Goal: Information Seeking & Learning: Understand process/instructions

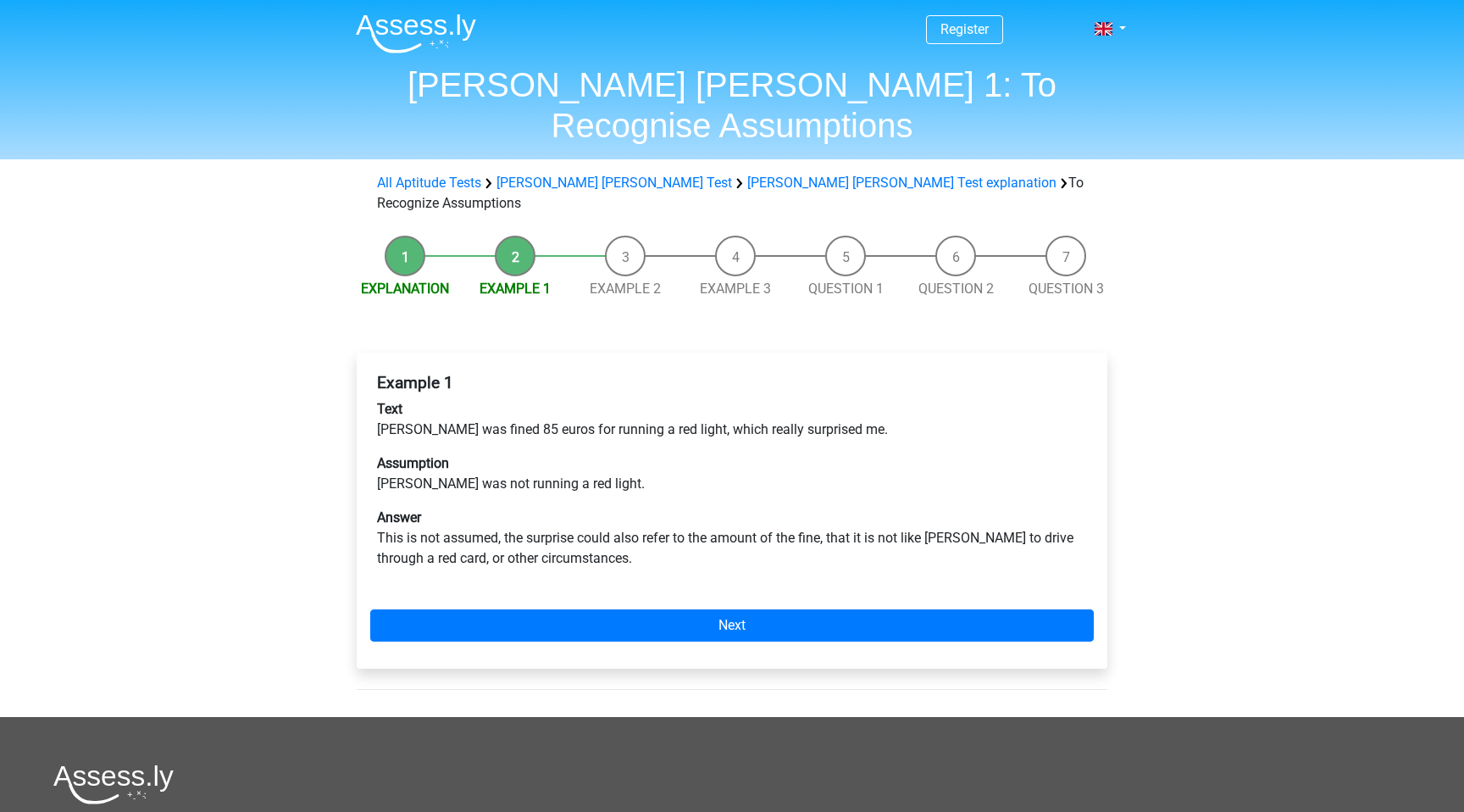
click at [478, 399] on p "Text Peter was fined 85 euros for running a red light, which really surprised m…" at bounding box center [732, 419] width 710 height 41
click at [464, 454] on p "Assumption Peter was not running a red light." at bounding box center [732, 474] width 710 height 41
drag, startPoint x: 374, startPoint y: 422, endPoint x: 585, endPoint y: 421, distance: 211.0
click at [586, 423] on div "Example 1 Text Peter was fined 85 euros for running a red light, which really s…" at bounding box center [732, 477] width 723 height 223
drag, startPoint x: 371, startPoint y: 369, endPoint x: 438, endPoint y: 369, distance: 67.0
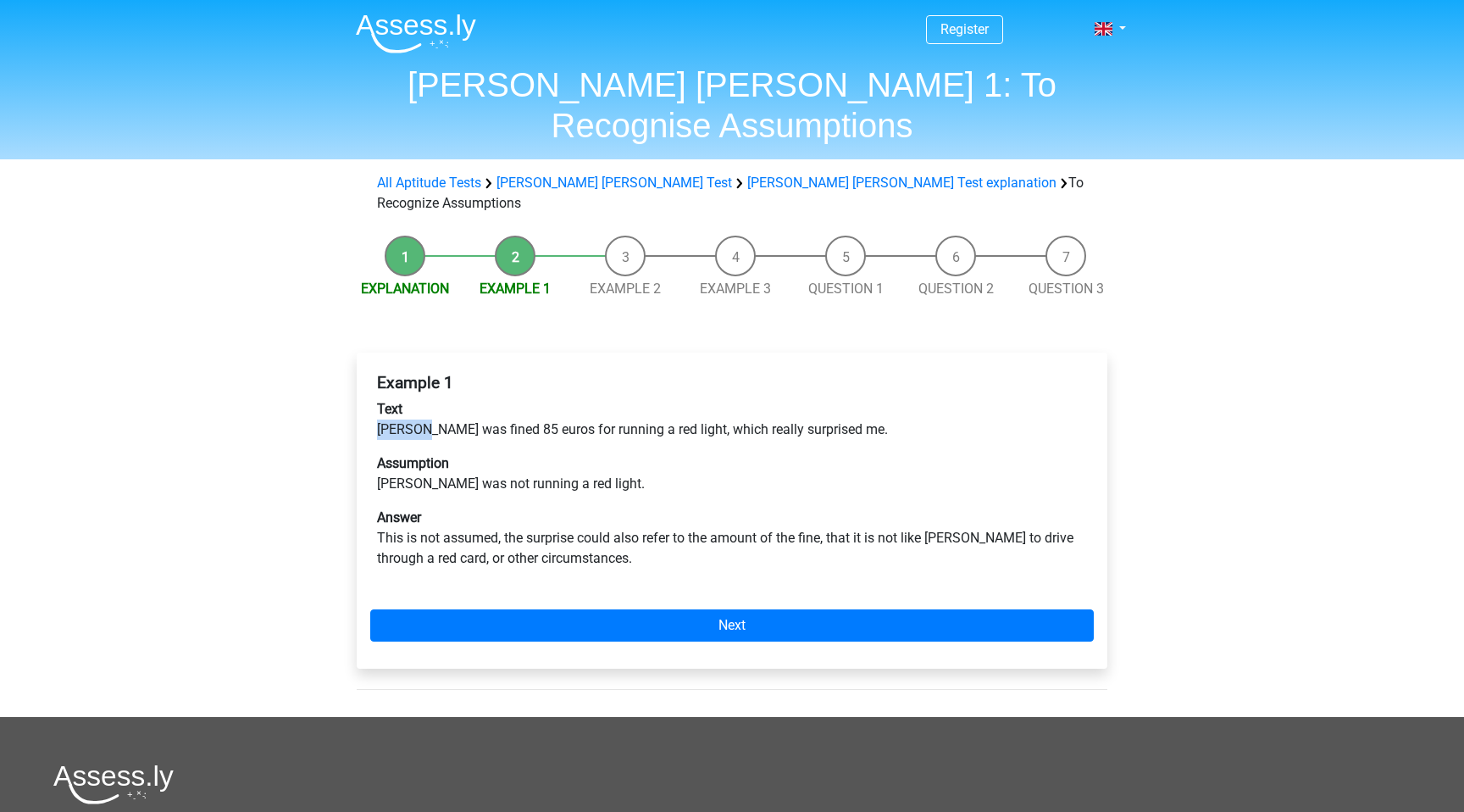
click at [427, 369] on div "Example 1 Text Peter was fined 85 euros for running a red light, which really s…" at bounding box center [732, 477] width 723 height 223
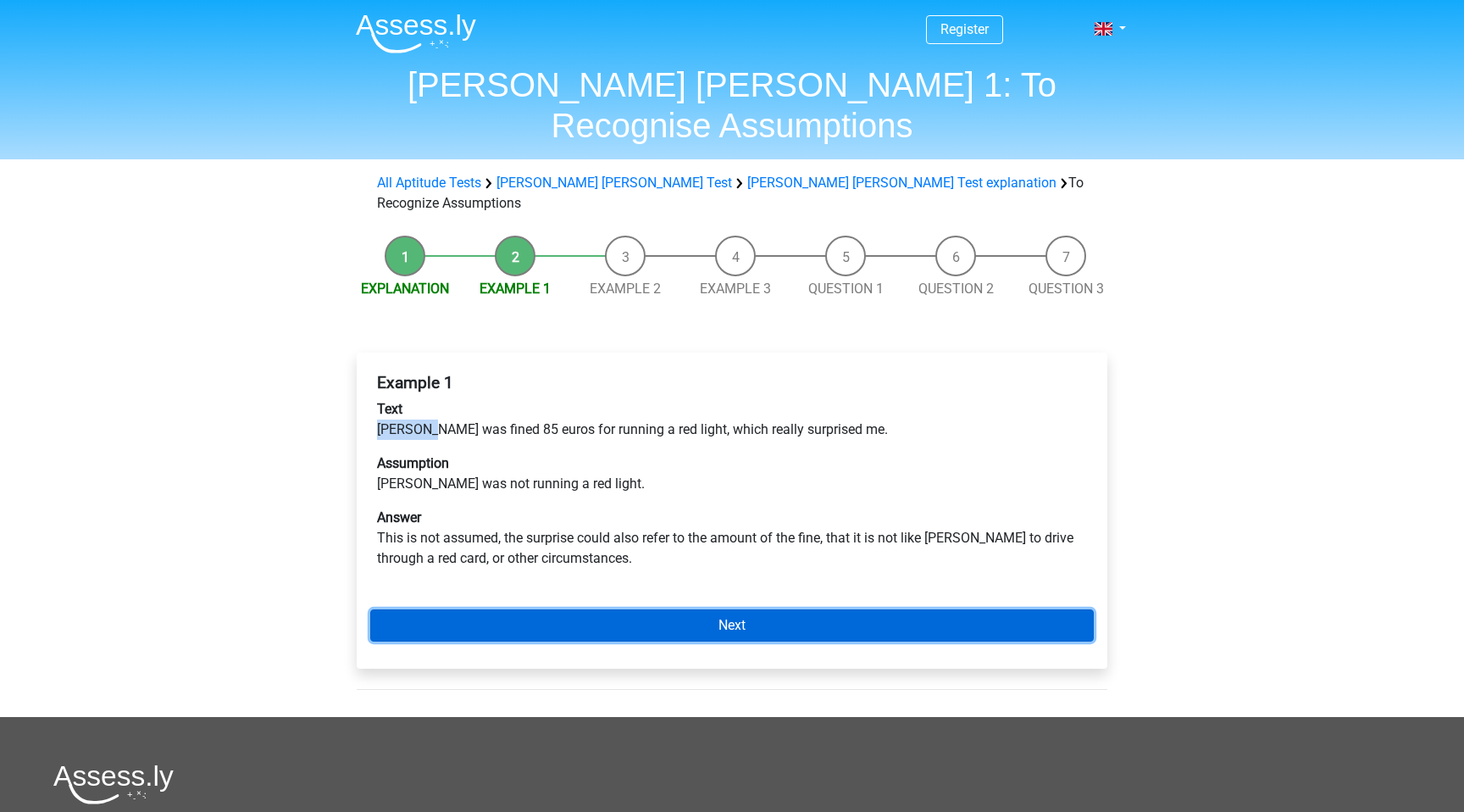
click at [813, 609] on link "Next" at bounding box center [732, 625] width 723 height 32
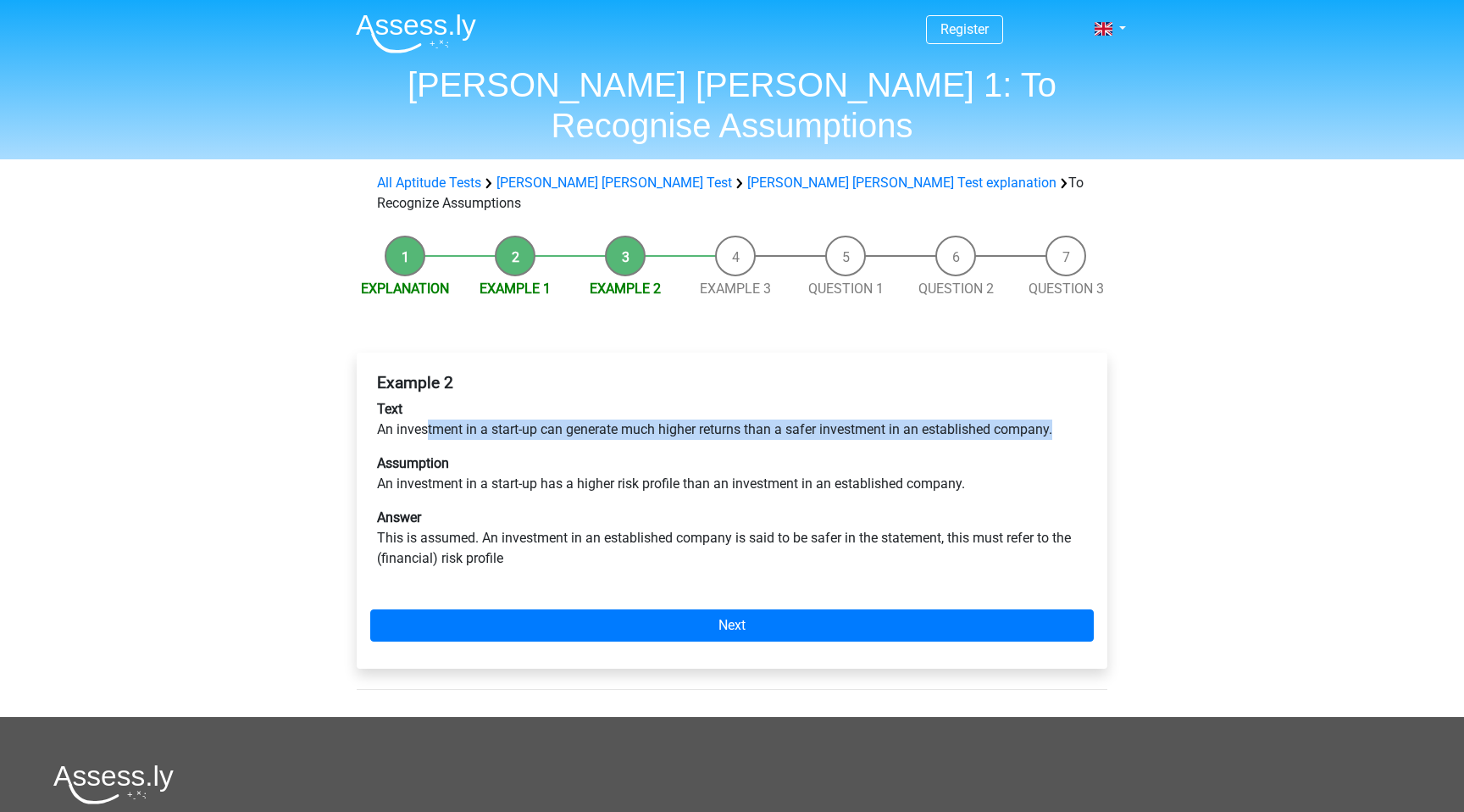
drag, startPoint x: 427, startPoint y: 369, endPoint x: 797, endPoint y: 386, distance: 370.4
click at [797, 386] on div "Example 2 Text An investment in a start-up can generate much higher returns tha…" at bounding box center [732, 477] width 723 height 223
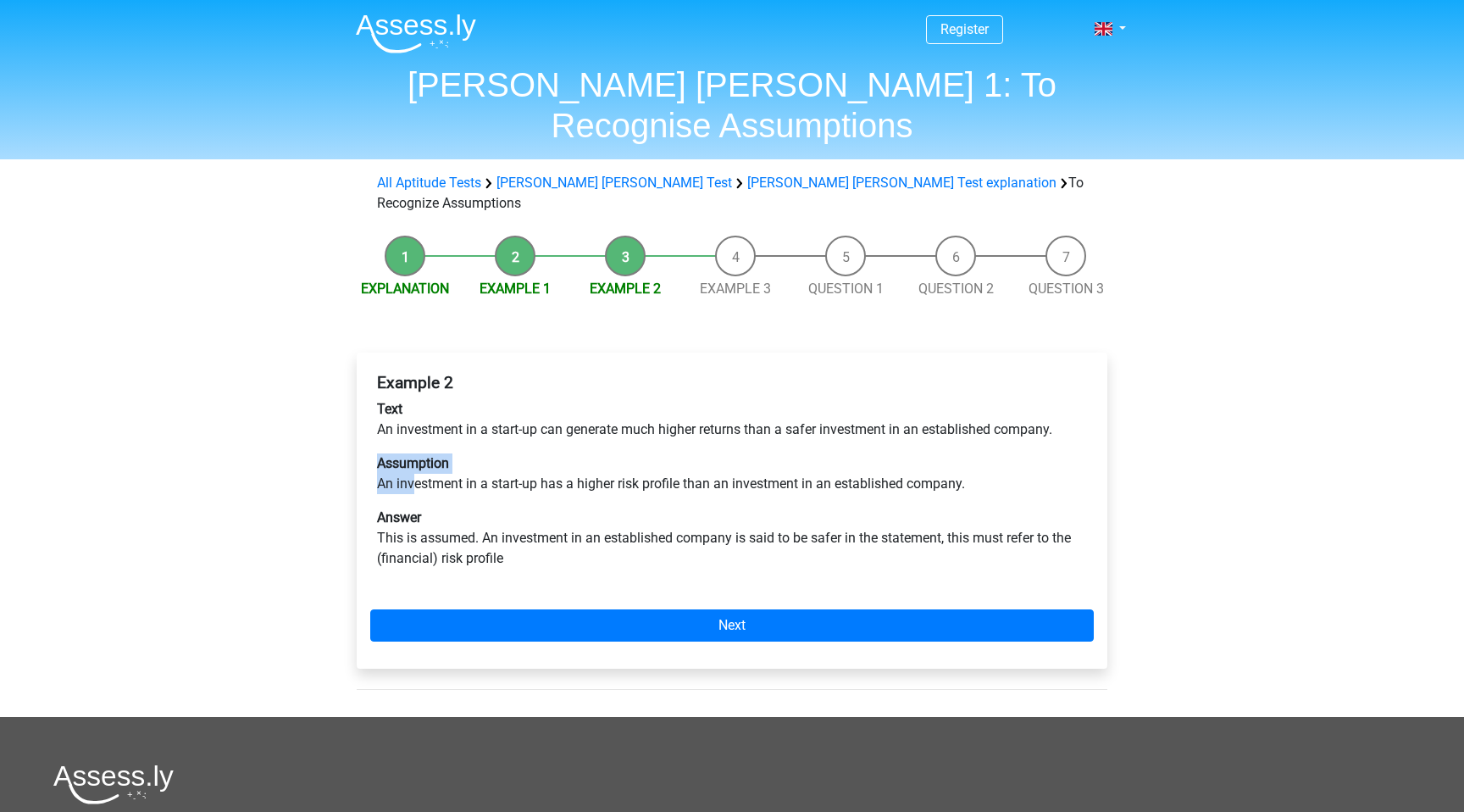
drag, startPoint x: 413, startPoint y: 414, endPoint x: 911, endPoint y: 407, distance: 498.0
click at [911, 454] on p "Assumption An investment in a start-up has a higher risk profile than an invest…" at bounding box center [732, 474] width 710 height 41
click at [493, 454] on p "Assumption An investment in a start-up has a higher risk profile than an invest…" at bounding box center [732, 474] width 710 height 41
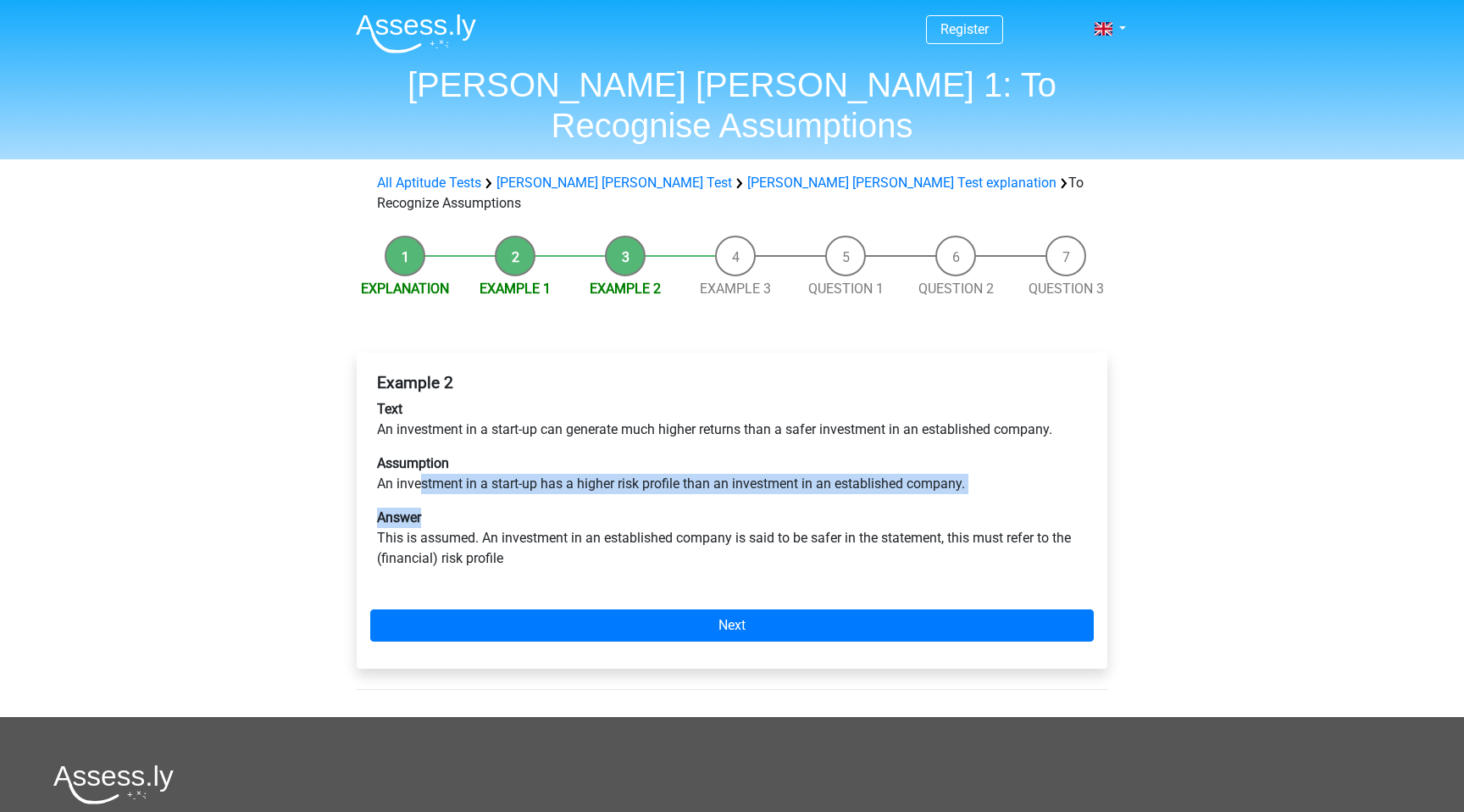
drag, startPoint x: 418, startPoint y: 430, endPoint x: 515, endPoint y: 458, distance: 101.0
click at [515, 458] on div "Example 2 Text An investment in a start-up can generate much higher returns tha…" at bounding box center [732, 477] width 723 height 223
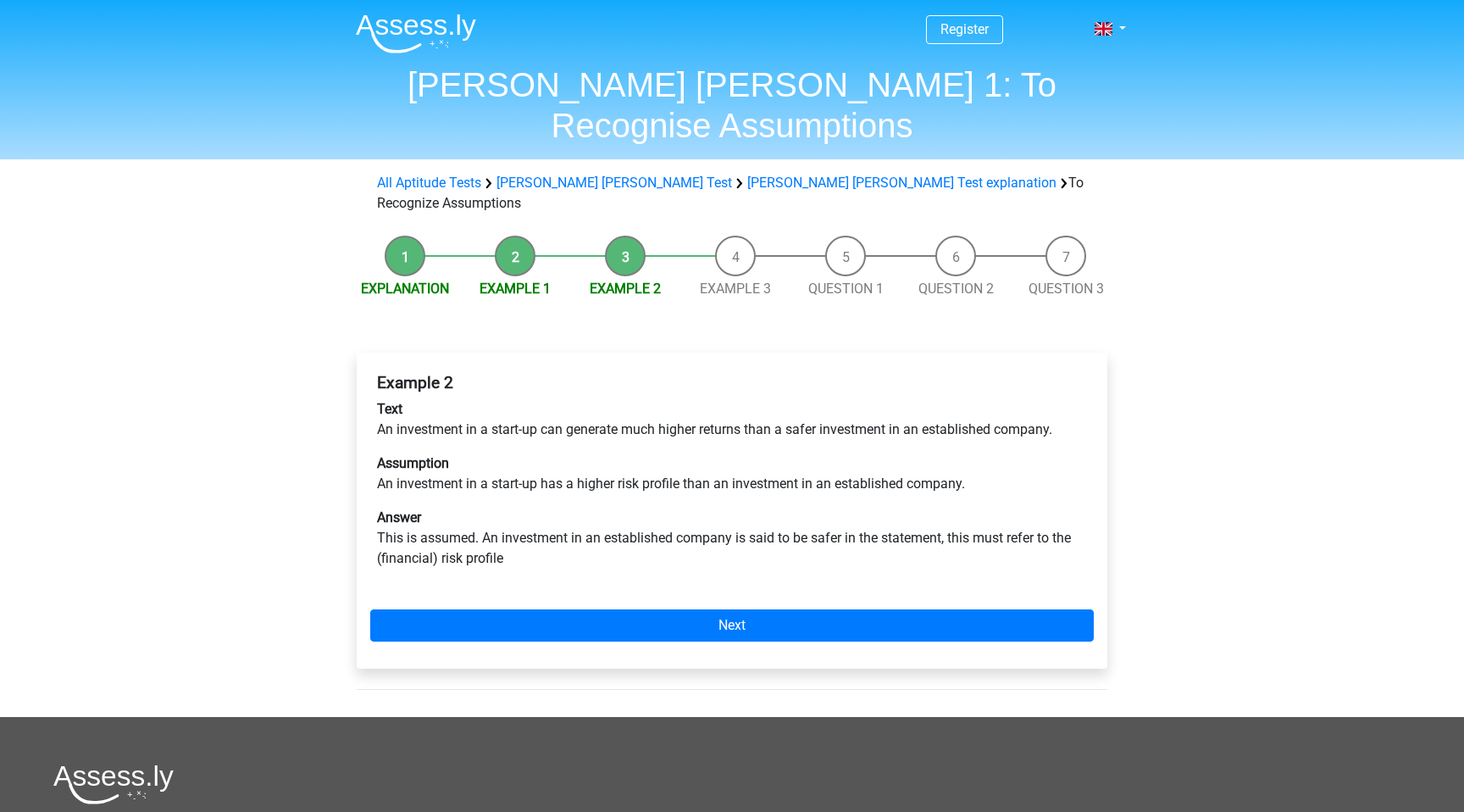
drag, startPoint x: 505, startPoint y: 501, endPoint x: 516, endPoint y: 504, distance: 11.4
click at [516, 507] on p "Answer This is assumed. An investment in an established company is said to be s…" at bounding box center [732, 538] width 710 height 61
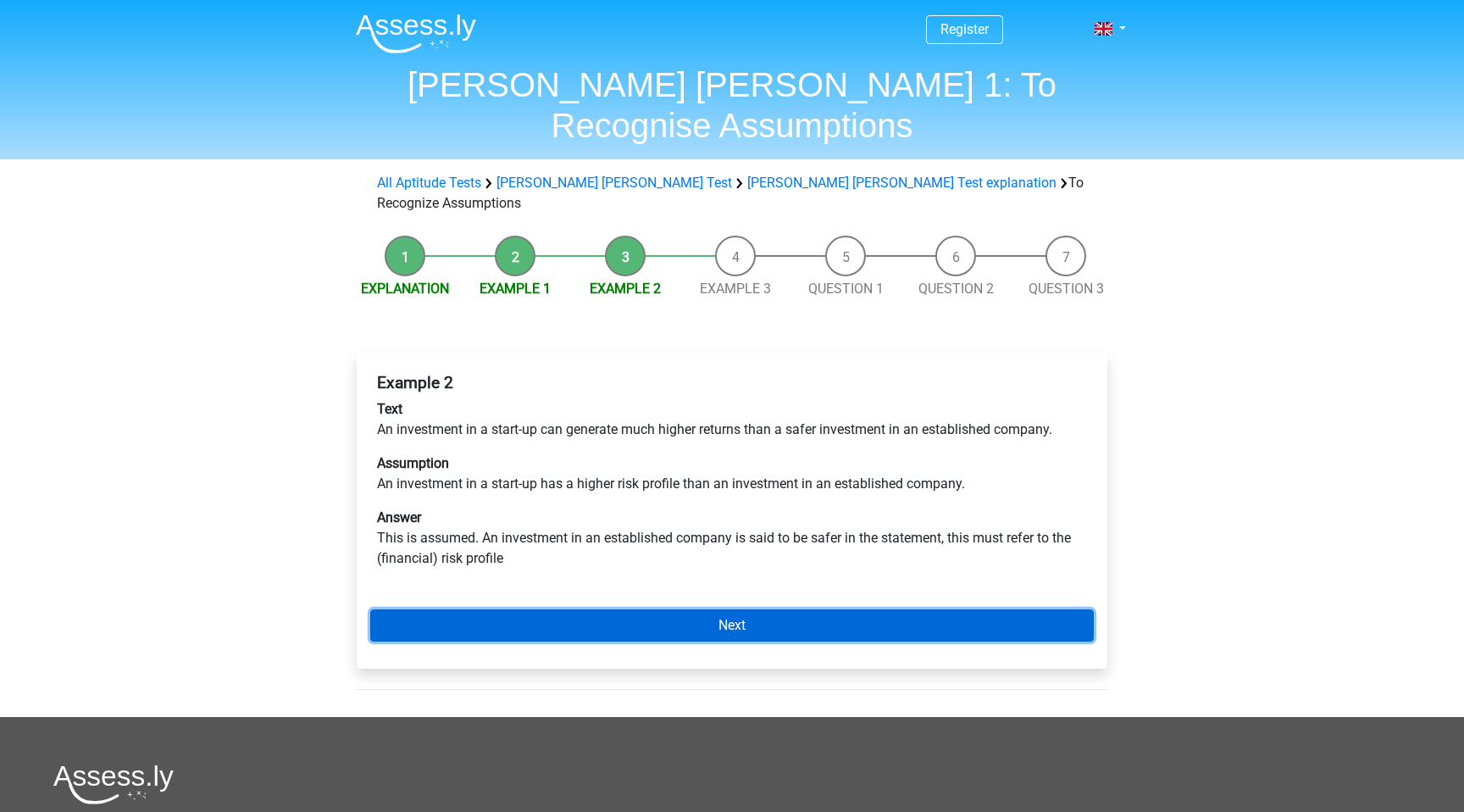
click at [748, 609] on link "Next" at bounding box center [732, 625] width 723 height 32
